Goal: Transaction & Acquisition: Purchase product/service

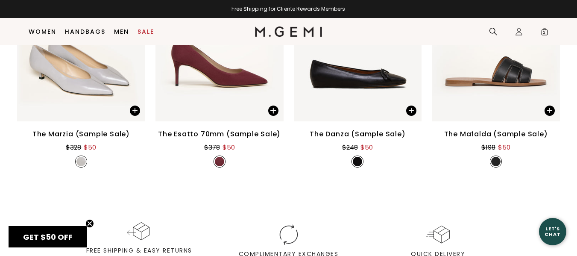
scroll to position [400, 0]
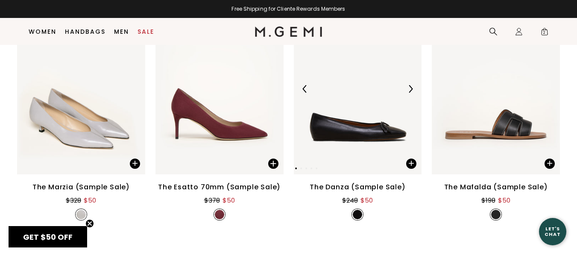
click at [373, 123] on img at bounding box center [358, 88] width 128 height 171
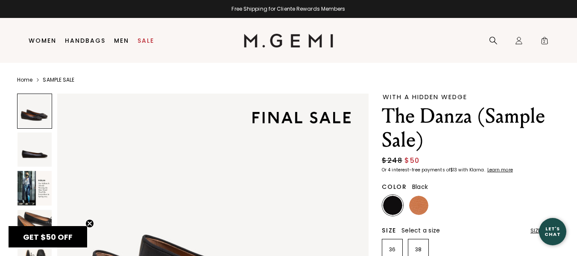
click at [67, 79] on link "SAMPLE SALE" at bounding box center [59, 79] width 32 height 7
